Goal: Answer question/provide support: Share knowledge or assist other users

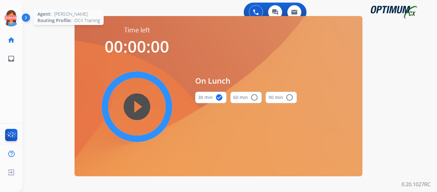
click at [11, 15] on icon at bounding box center [11, 18] width 21 height 21
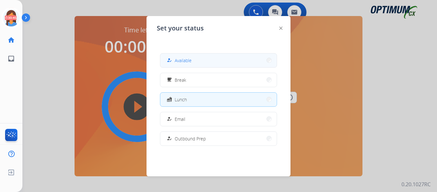
click at [180, 63] on span "Available" at bounding box center [183, 60] width 17 height 7
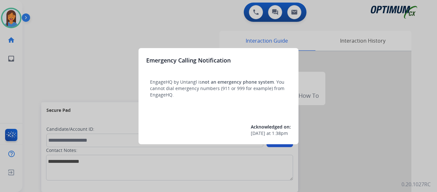
click at [28, 81] on div at bounding box center [218, 96] width 437 height 192
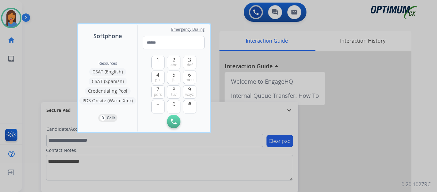
click at [28, 81] on div at bounding box center [218, 96] width 437 height 192
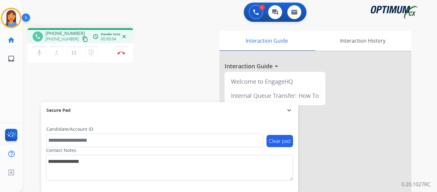
click at [82, 40] on mat-icon "content_copy" at bounding box center [85, 39] width 6 height 6
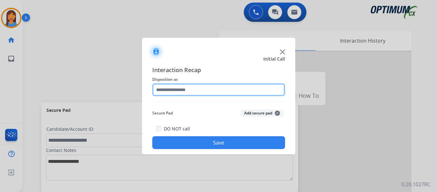
click at [177, 90] on input "text" at bounding box center [218, 89] width 133 height 13
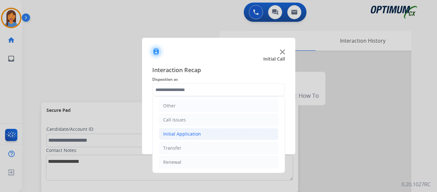
click at [193, 134] on div "Initial Application" at bounding box center [182, 134] width 38 height 6
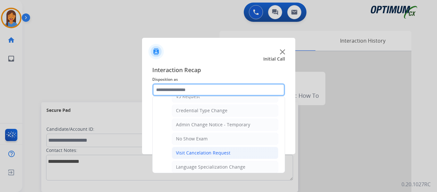
scroll to position [268, 0]
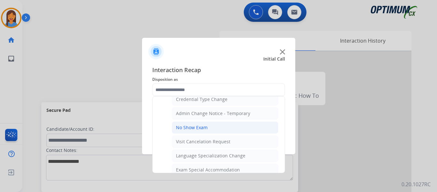
click at [205, 128] on div "No Show Exam" at bounding box center [192, 127] width 32 height 6
type input "**********"
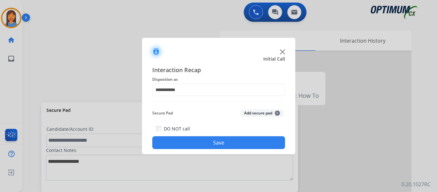
click at [211, 140] on button "Save" at bounding box center [218, 142] width 133 height 13
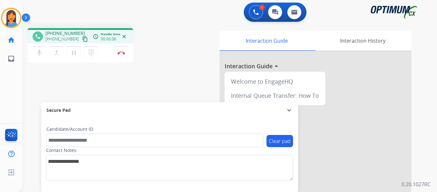
click at [82, 38] on mat-icon "content_copy" at bounding box center [85, 39] width 6 height 6
click at [124, 53] on img at bounding box center [121, 52] width 8 height 3
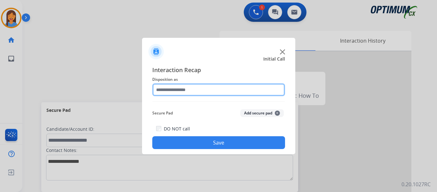
click at [193, 92] on input "text" at bounding box center [218, 89] width 133 height 13
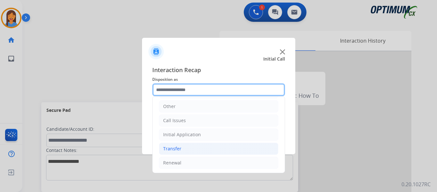
scroll to position [44, 0]
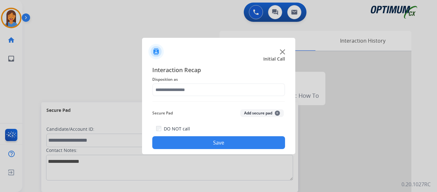
click at [175, 54] on div at bounding box center [218, 49] width 153 height 22
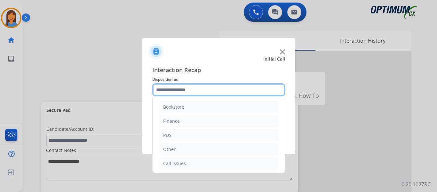
click at [179, 90] on input "text" at bounding box center [218, 89] width 133 height 13
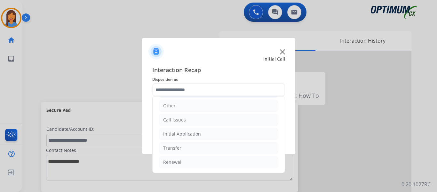
click at [188, 132] on div "Initial Application" at bounding box center [182, 134] width 38 height 6
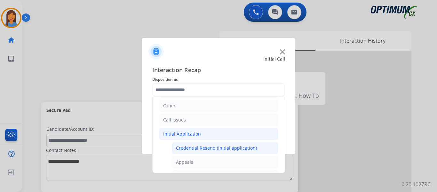
click at [190, 147] on div "Credential Resend (Initial application)" at bounding box center [216, 148] width 81 height 6
type input "**********"
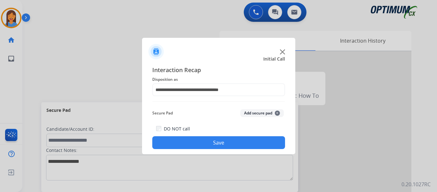
click at [193, 139] on button "Save" at bounding box center [218, 142] width 133 height 13
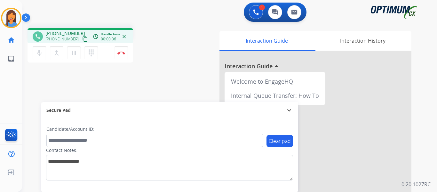
click at [82, 39] on mat-icon "content_copy" at bounding box center [85, 39] width 6 height 6
click at [121, 55] on button "Disconnect" at bounding box center [121, 52] width 13 height 13
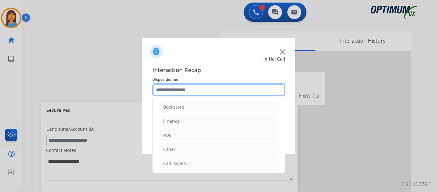
click at [191, 91] on input "text" at bounding box center [218, 89] width 133 height 13
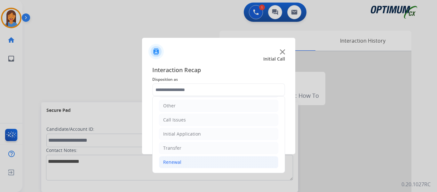
click at [175, 165] on div "Renewal" at bounding box center [172, 162] width 18 height 6
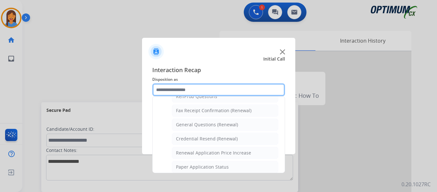
scroll to position [172, 0]
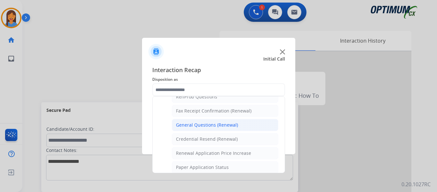
click at [212, 126] on div "General Questions (Renewal)" at bounding box center [207, 125] width 62 height 6
type input "**********"
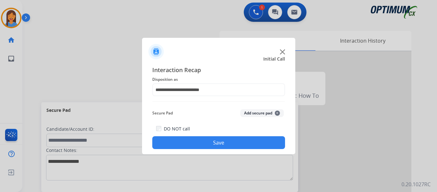
click at [216, 140] on button "Save" at bounding box center [218, 142] width 133 height 13
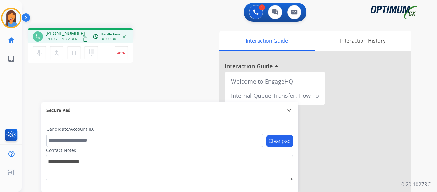
click at [82, 41] on mat-icon "content_copy" at bounding box center [85, 39] width 6 height 6
click at [124, 53] on img at bounding box center [121, 52] width 8 height 3
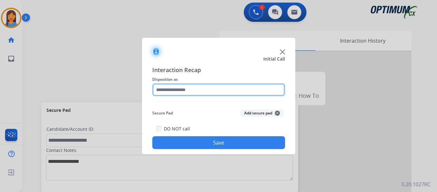
click at [200, 89] on input "text" at bounding box center [218, 89] width 133 height 13
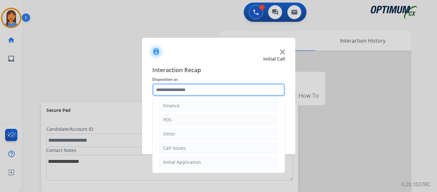
scroll to position [44, 0]
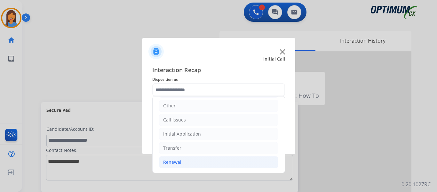
click at [177, 164] on div "Renewal" at bounding box center [172, 162] width 18 height 6
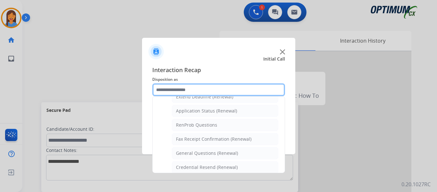
scroll to position [172, 0]
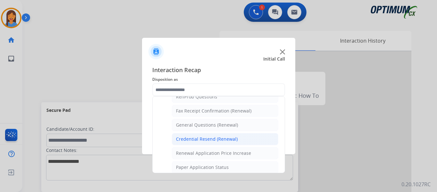
click at [206, 139] on div "Credential Resend (Renewal)" at bounding box center [207, 139] width 62 height 6
type input "**********"
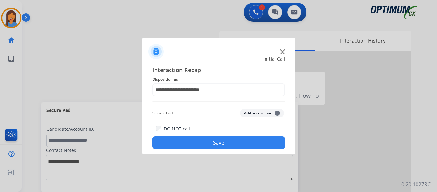
click at [206, 139] on button "Save" at bounding box center [218, 142] width 133 height 13
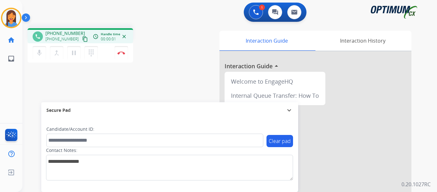
click at [82, 39] on mat-icon "content_copy" at bounding box center [85, 39] width 6 height 6
click at [123, 53] on img at bounding box center [121, 52] width 8 height 3
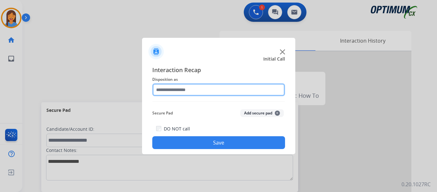
click at [224, 90] on input "text" at bounding box center [218, 89] width 133 height 13
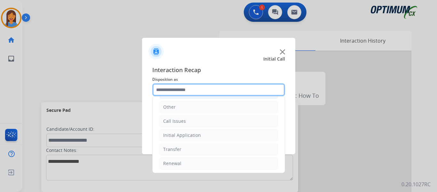
scroll to position [44, 0]
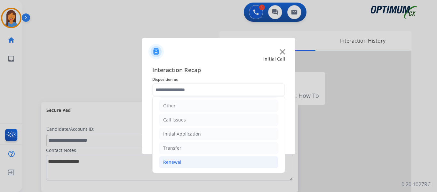
click at [172, 160] on div "Renewal" at bounding box center [172, 162] width 18 height 6
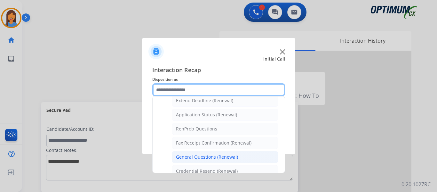
scroll to position [172, 0]
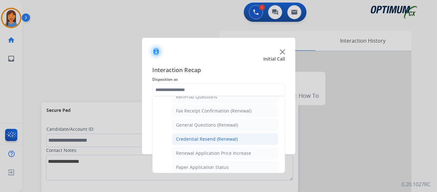
click at [195, 142] on div "Credential Resend (Renewal)" at bounding box center [207, 139] width 62 height 6
type input "**********"
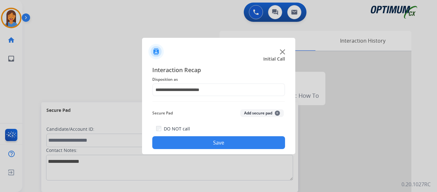
click at [198, 147] on button "Save" at bounding box center [218, 142] width 133 height 13
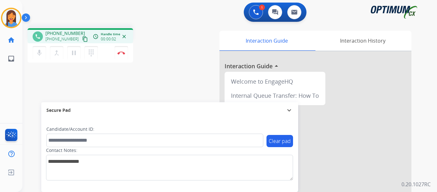
drag, startPoint x: 77, startPoint y: 39, endPoint x: 327, endPoint y: 96, distance: 256.0
click at [82, 39] on mat-icon "content_copy" at bounding box center [85, 39] width 6 height 6
click at [178, 68] on div "phone [PHONE_NUMBER] [PHONE_NUMBER] content_copy access_time Call metrics Queue…" at bounding box center [221, 156] width 399 height 267
click at [121, 51] on button "Disconnect" at bounding box center [121, 52] width 13 height 13
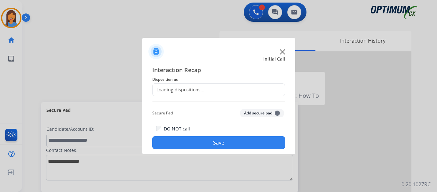
click at [182, 87] on div "Loading dispositions..." at bounding box center [179, 89] width 52 height 6
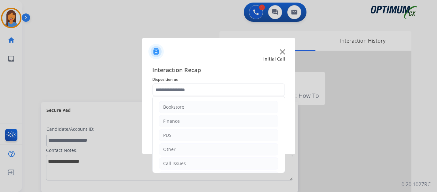
click at [189, 89] on input "text" at bounding box center [218, 89] width 133 height 13
click at [179, 162] on div "Renewal" at bounding box center [172, 162] width 18 height 6
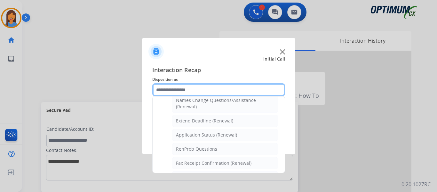
scroll to position [140, 0]
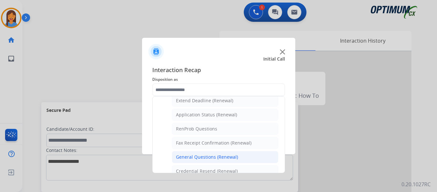
click at [210, 154] on div "General Questions (Renewal)" at bounding box center [207, 157] width 62 height 6
type input "**********"
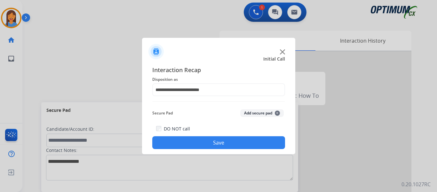
click at [210, 141] on button "Save" at bounding box center [218, 142] width 133 height 13
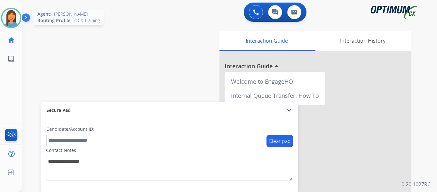
drag, startPoint x: 10, startPoint y: 20, endPoint x: 18, endPoint y: 24, distance: 9.3
click at [10, 20] on img at bounding box center [11, 18] width 18 height 18
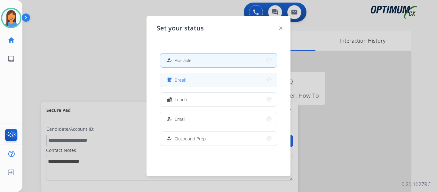
click at [187, 82] on button "free_breakfast Break" at bounding box center [218, 80] width 116 height 14
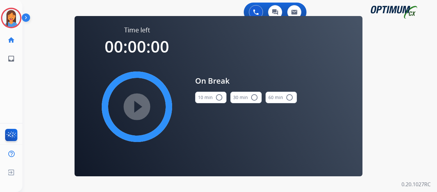
click at [206, 99] on button "10 min radio_button_unchecked" at bounding box center [210, 98] width 31 height 12
click at [133, 108] on mat-icon "play_circle_filled" at bounding box center [137, 107] width 8 height 8
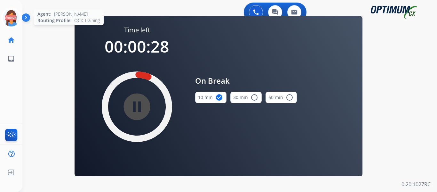
click at [10, 18] on icon at bounding box center [11, 18] width 21 height 21
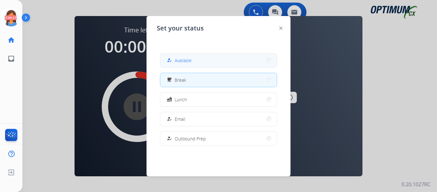
click at [186, 61] on span "Available" at bounding box center [183, 60] width 17 height 7
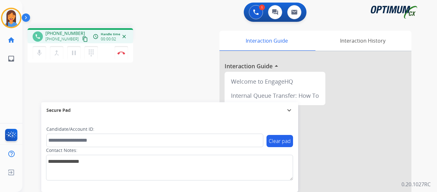
click at [82, 39] on mat-icon "content_copy" at bounding box center [85, 39] width 6 height 6
click at [123, 56] on button "Disconnect" at bounding box center [121, 52] width 13 height 13
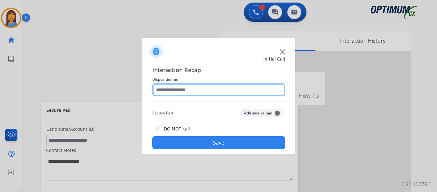
click at [189, 89] on input "text" at bounding box center [218, 89] width 133 height 13
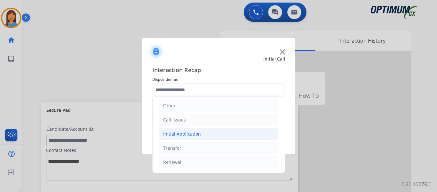
click at [186, 134] on div "Initial Application" at bounding box center [182, 134] width 38 height 6
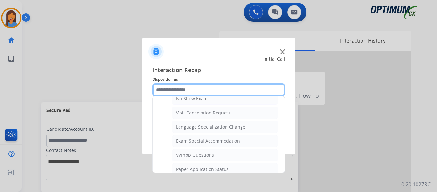
scroll to position [364, 0]
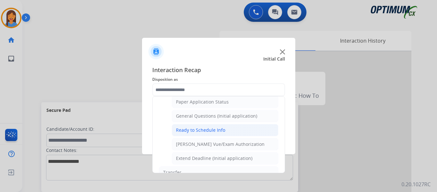
click at [202, 132] on div "Ready to Schedule Info" at bounding box center [200, 130] width 49 height 6
type input "**********"
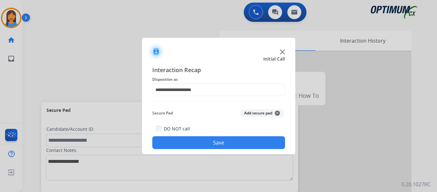
click at [211, 142] on button "Save" at bounding box center [218, 142] width 133 height 13
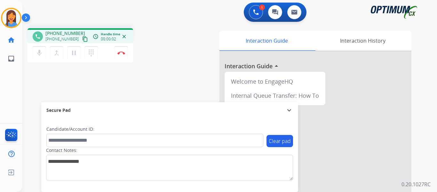
click at [82, 37] on mat-icon "content_copy" at bounding box center [85, 39] width 6 height 6
click at [120, 54] on img at bounding box center [121, 52] width 8 height 3
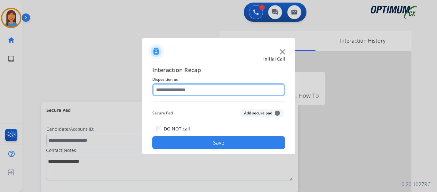
click at [177, 92] on input "text" at bounding box center [218, 89] width 133 height 13
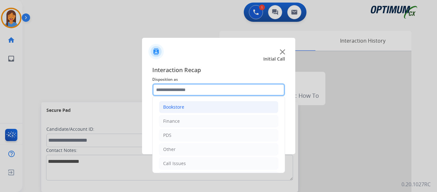
scroll to position [32, 0]
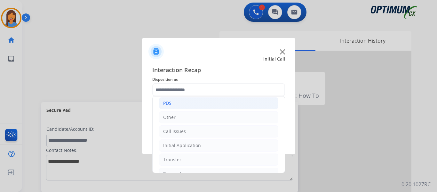
click at [179, 105] on li "PDS" at bounding box center [218, 103] width 119 height 12
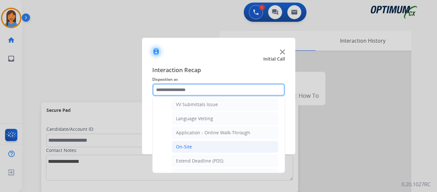
scroll to position [160, 0]
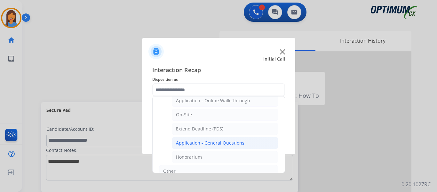
click at [209, 145] on div "Application - General Questions" at bounding box center [210, 143] width 68 height 6
type input "**********"
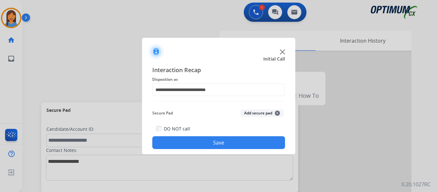
click at [270, 113] on button "Add secure pad +" at bounding box center [262, 113] width 44 height 8
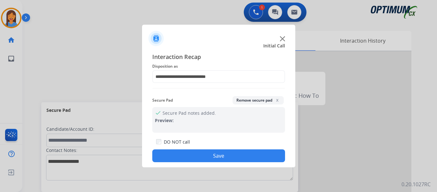
click at [197, 122] on div "check Secure Pad notes added. Preview:" at bounding box center [218, 120] width 133 height 26
click at [201, 128] on div "check Secure Pad notes added. Preview:" at bounding box center [218, 120] width 133 height 26
click at [197, 111] on div "check Secure Pad notes added. Preview:" at bounding box center [218, 120] width 133 height 26
click at [201, 115] on div "check Secure Pad notes added. Preview:" at bounding box center [218, 120] width 133 height 26
click at [277, 100] on span "x" at bounding box center [277, 99] width 5 height 5
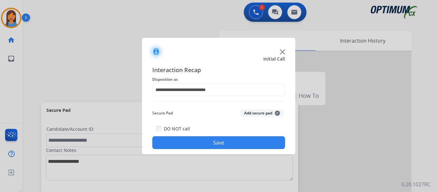
click at [224, 142] on button "Save" at bounding box center [218, 142] width 133 height 13
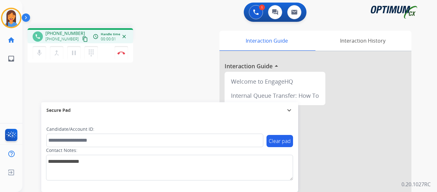
click at [82, 41] on mat-icon "content_copy" at bounding box center [85, 39] width 6 height 6
click at [123, 53] on img at bounding box center [121, 52] width 8 height 3
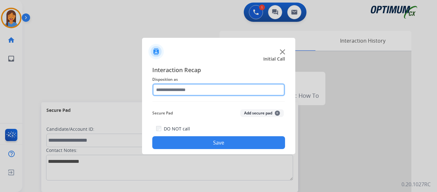
click at [188, 91] on input "text" at bounding box center [218, 89] width 133 height 13
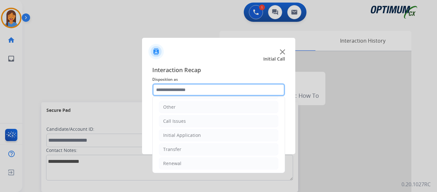
scroll to position [44, 0]
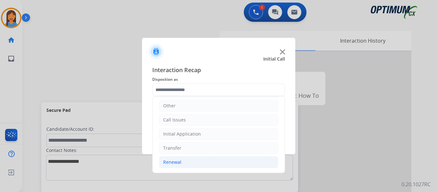
click at [176, 164] on div "Renewal" at bounding box center [172, 162] width 18 height 6
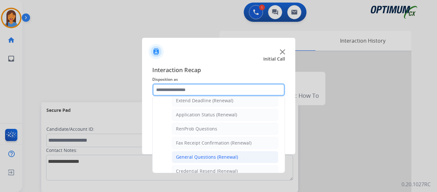
scroll to position [172, 0]
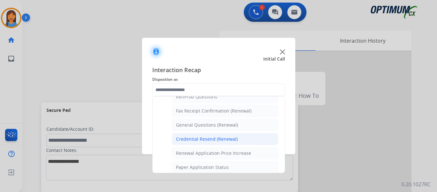
click at [197, 141] on div "Credential Resend (Renewal)" at bounding box center [207, 139] width 62 height 6
type input "**********"
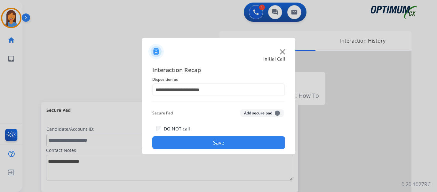
click at [198, 143] on button "Save" at bounding box center [218, 142] width 133 height 13
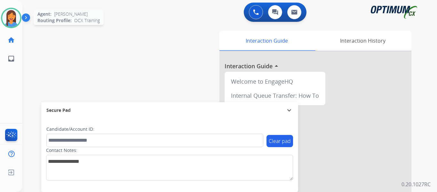
click at [12, 17] on img at bounding box center [11, 18] width 18 height 18
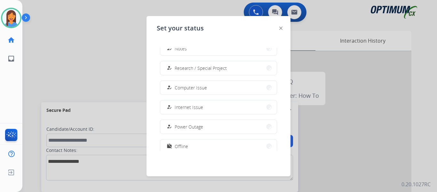
scroll to position [160, 0]
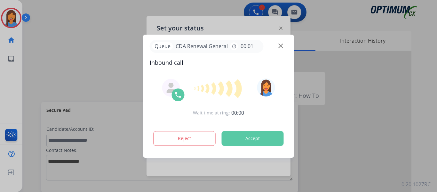
click at [88, 71] on div at bounding box center [218, 96] width 437 height 192
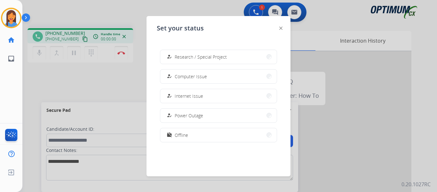
click at [77, 101] on div at bounding box center [218, 96] width 437 height 192
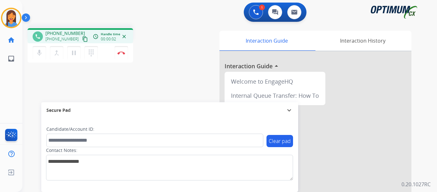
click at [82, 40] on mat-icon "content_copy" at bounding box center [85, 39] width 6 height 6
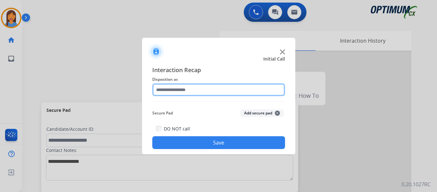
click at [188, 86] on input "text" at bounding box center [218, 89] width 133 height 13
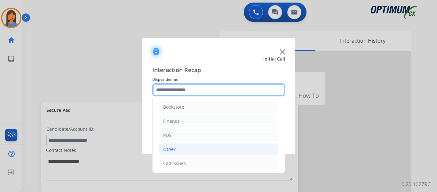
scroll to position [44, 0]
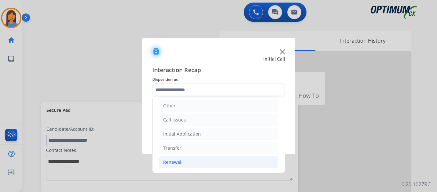
click at [177, 163] on div "Renewal" at bounding box center [172, 162] width 18 height 6
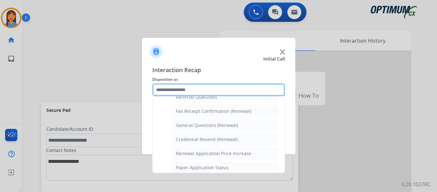
scroll to position [172, 0]
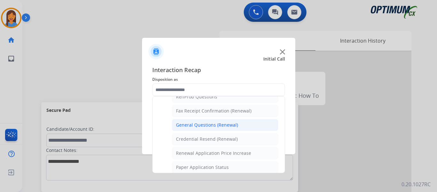
click at [209, 128] on div "General Questions (Renewal)" at bounding box center [207, 125] width 62 height 6
type input "**********"
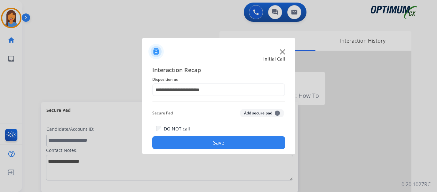
click at [214, 140] on button "Save" at bounding box center [218, 142] width 133 height 13
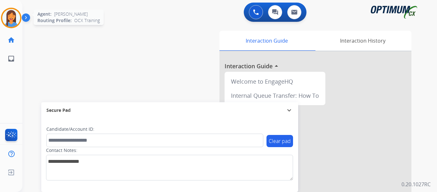
click at [12, 18] on img at bounding box center [11, 18] width 18 height 18
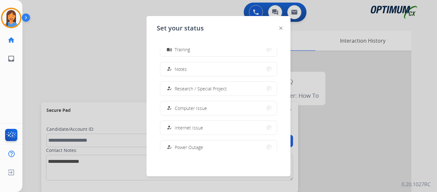
scroll to position [160, 0]
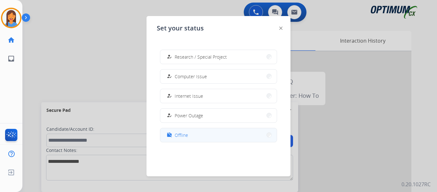
click at [188, 135] on button "work_off Offline" at bounding box center [218, 135] width 116 height 14
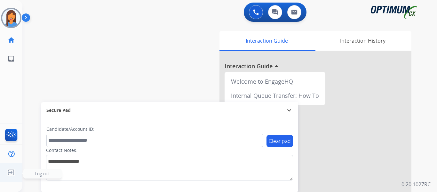
click at [9, 173] on img at bounding box center [11, 172] width 12 height 12
